Goal: Check status: Check status

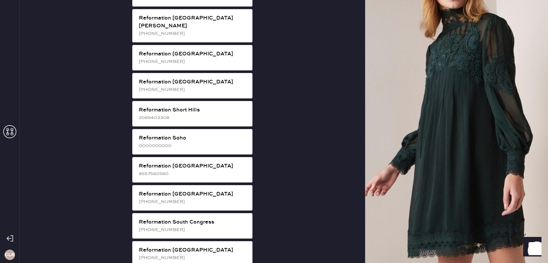
scroll to position [193, 0]
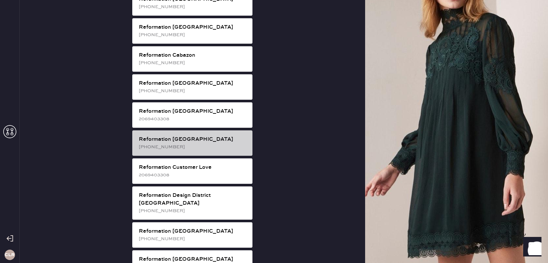
click at [193, 136] on div "Reformation [GEOGRAPHIC_DATA]" at bounding box center [193, 140] width 108 height 8
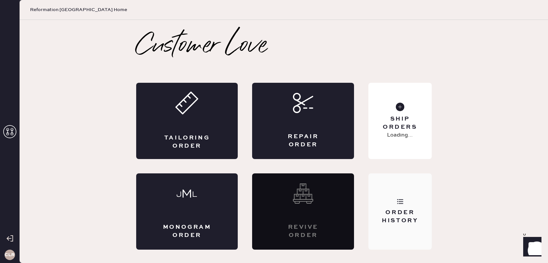
click at [405, 195] on div "Order History" at bounding box center [399, 212] width 63 height 76
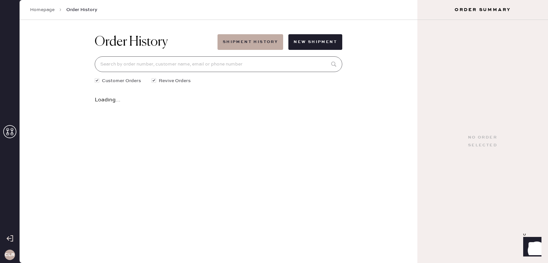
click at [249, 57] on input at bounding box center [218, 64] width 247 height 16
paste input "83043."
type input "83043"
click at [335, 101] on icon at bounding box center [334, 102] width 13 height 13
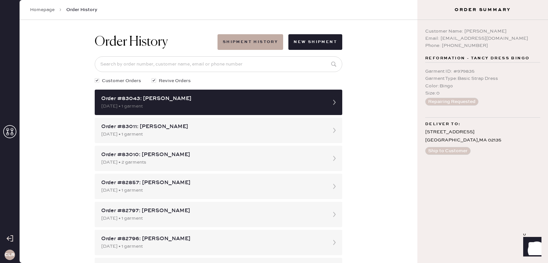
click at [464, 70] on div "Garment ID : # 979835" at bounding box center [482, 71] width 115 height 7
click at [476, 71] on div "Garment ID : # 979835" at bounding box center [482, 71] width 115 height 7
drag, startPoint x: 476, startPoint y: 72, endPoint x: 423, endPoint y: 74, distance: 52.9
click at [423, 74] on div "Customer Name: [PERSON_NAME] Email: [EMAIL_ADDRESS][DOMAIN_NAME] Phone: [PHONE_…" at bounding box center [482, 141] width 131 height 243
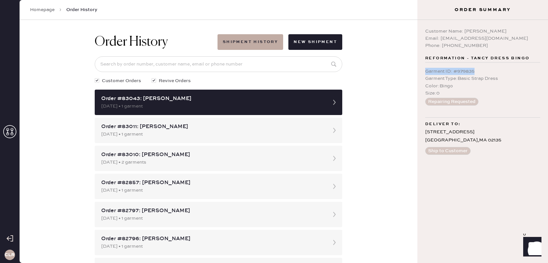
copy div "Garment ID : # 979835"
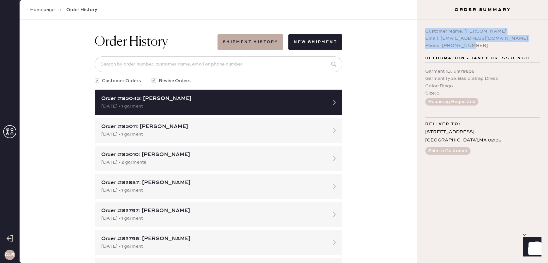
drag, startPoint x: 426, startPoint y: 31, endPoint x: 491, endPoint y: 44, distance: 66.8
click at [491, 44] on div "Customer Name: [PERSON_NAME] Email: [EMAIL_ADDRESS][DOMAIN_NAME] Phone: [PHONE_…" at bounding box center [482, 39] width 115 height 22
copy div "Customer Name: [PERSON_NAME] Email: [EMAIL_ADDRESS][DOMAIN_NAME] Phone: [PHONE_…"
